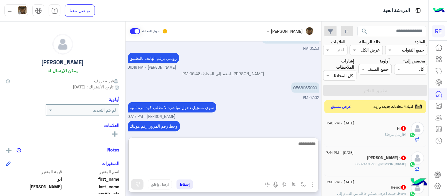
scroll to position [84, 0]
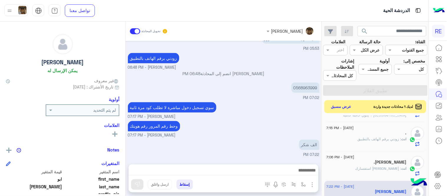
click at [255, 114] on small "[PERSON_NAME] - 07:17 PM" at bounding box center [224, 117] width 192 height 6
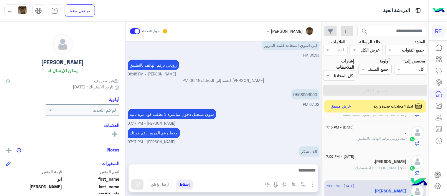
click at [347, 107] on button "عرض مسبق" at bounding box center [341, 107] width 25 height 8
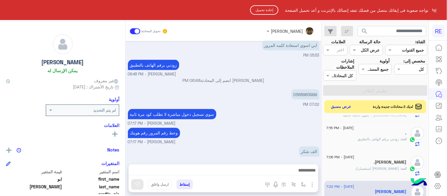
click at [262, 9] on button "إعادة تحميل" at bounding box center [264, 9] width 28 height 9
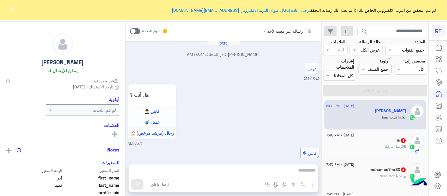
scroll to position [402, 0]
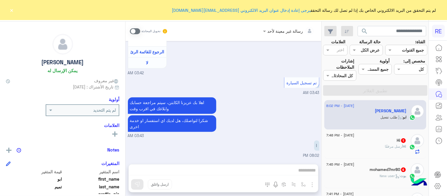
click at [12, 13] on button "×" at bounding box center [12, 10] width 6 height 6
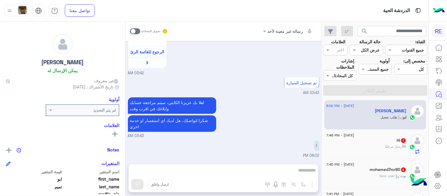
click at [136, 31] on span at bounding box center [135, 31] width 10 height 6
